Goal: Transaction & Acquisition: Purchase product/service

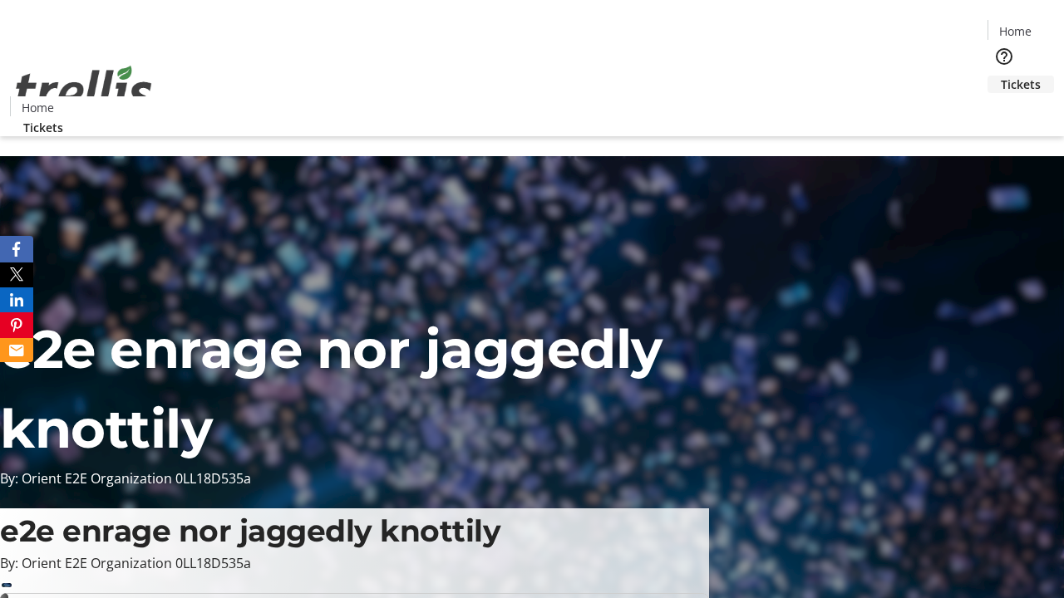
click at [1001, 76] on span "Tickets" at bounding box center [1021, 84] width 40 height 17
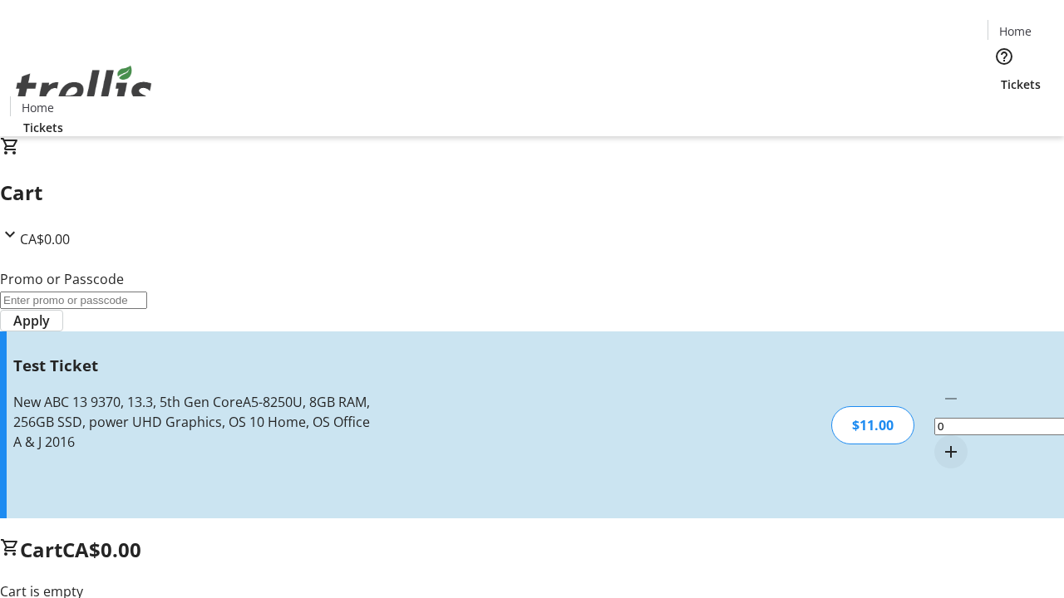
click at [941, 442] on mat-icon "Increment by one" at bounding box center [951, 452] width 20 height 20
type input "1"
type input "UNLOCK"
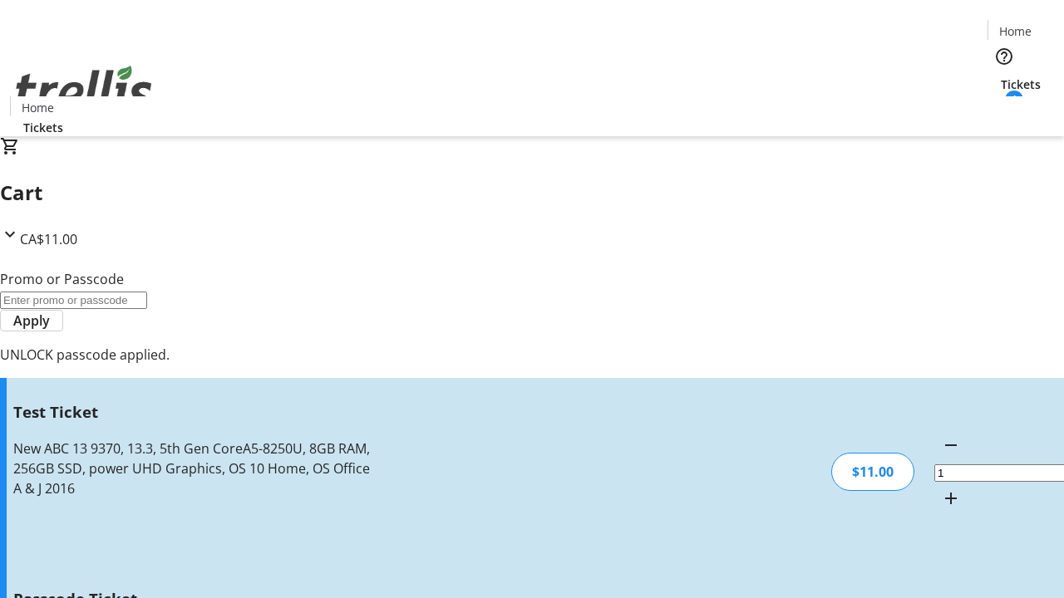
type input "5"
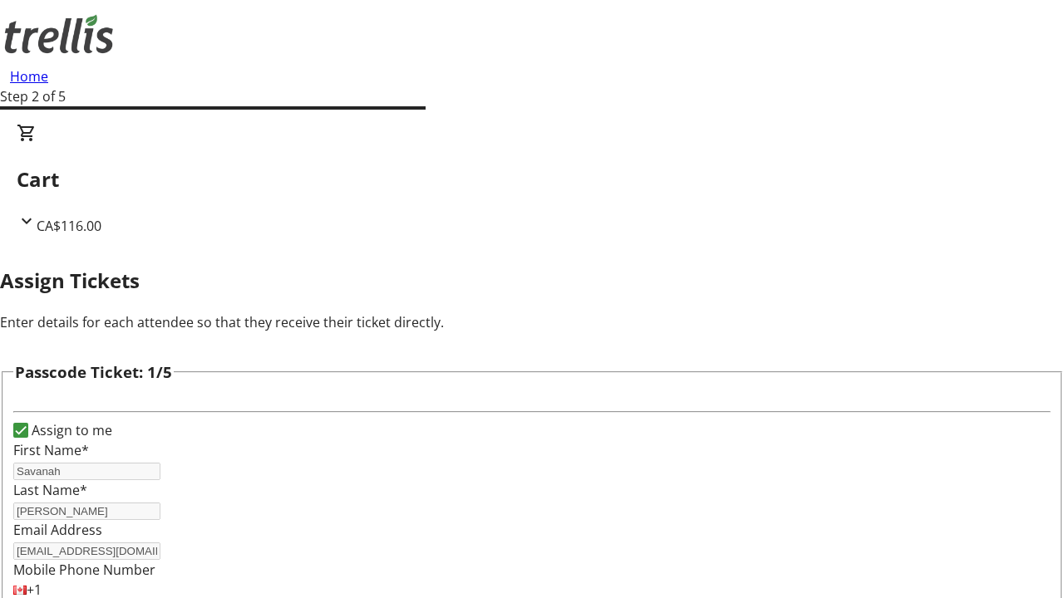
type input "[PERSON_NAME]"
type input "Cummerata"
type input "[PERSON_NAME]"
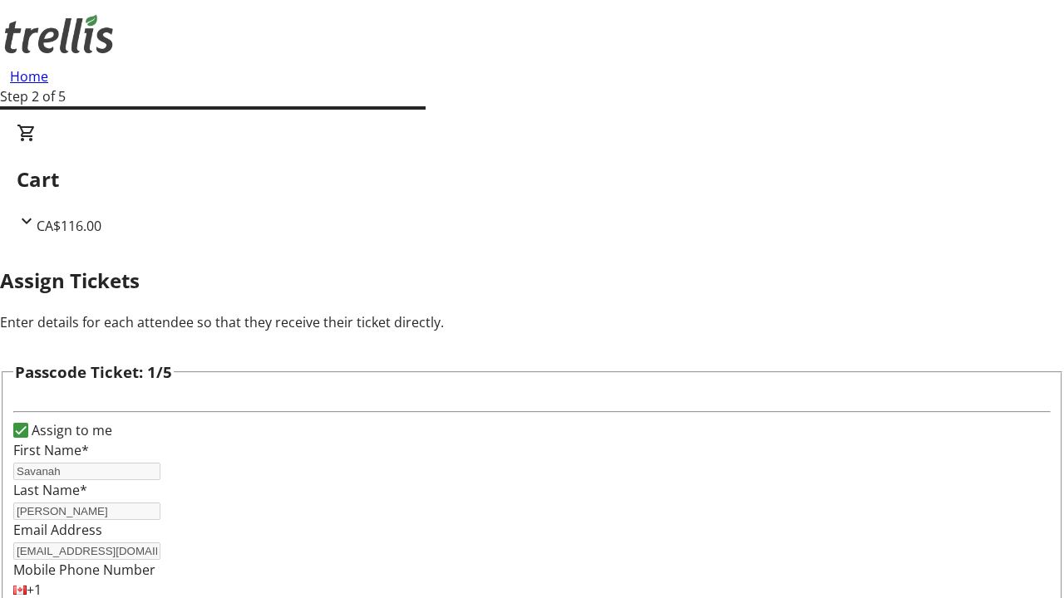
scroll to position [1616, 0]
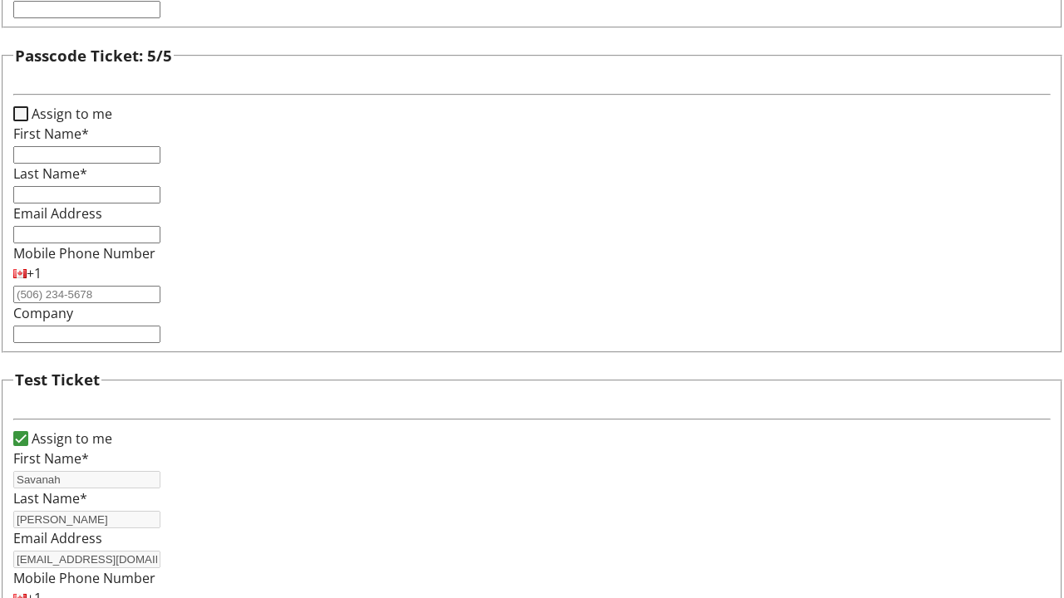
type input "Kovacek"
click at [28, 121] on input "Assign to me" at bounding box center [20, 113] width 15 height 15
checkbox input "true"
